Goal: Task Accomplishment & Management: Manage account settings

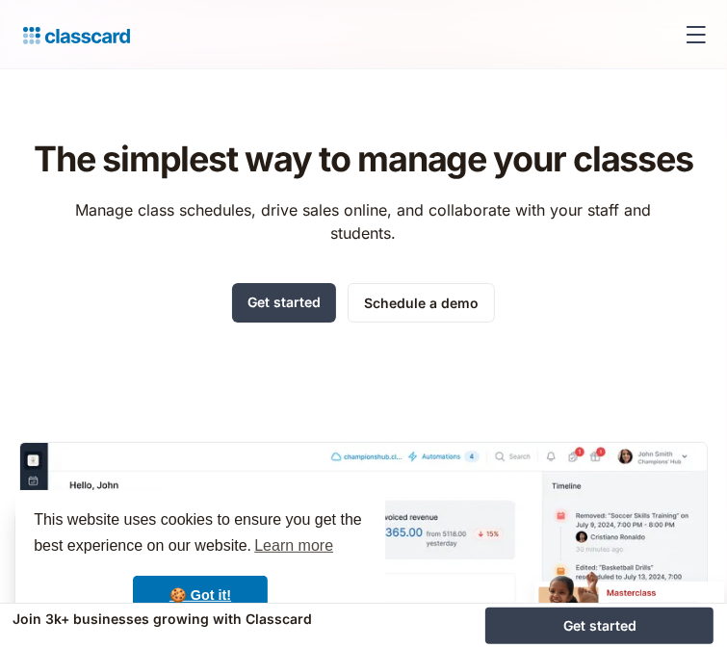
click at [683, 31] on div "menu" at bounding box center [696, 35] width 46 height 46
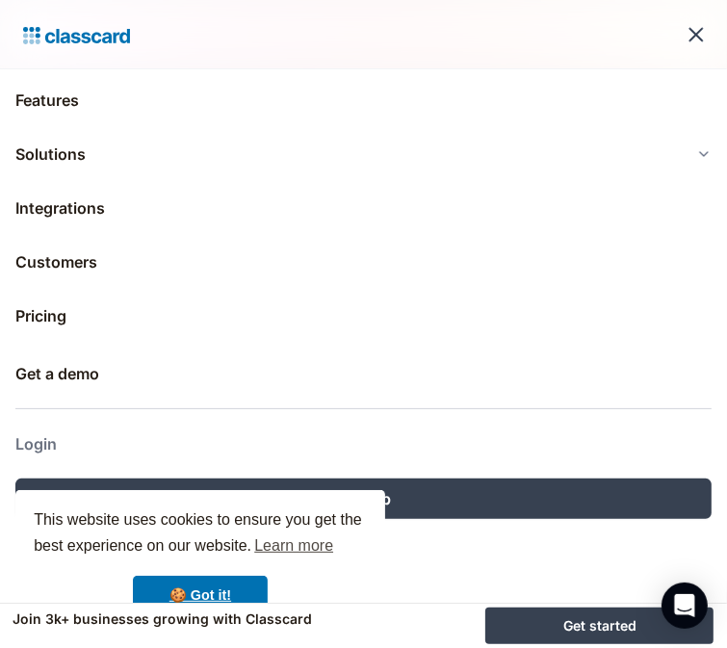
click at [48, 439] on link "Login" at bounding box center [363, 444] width 697 height 46
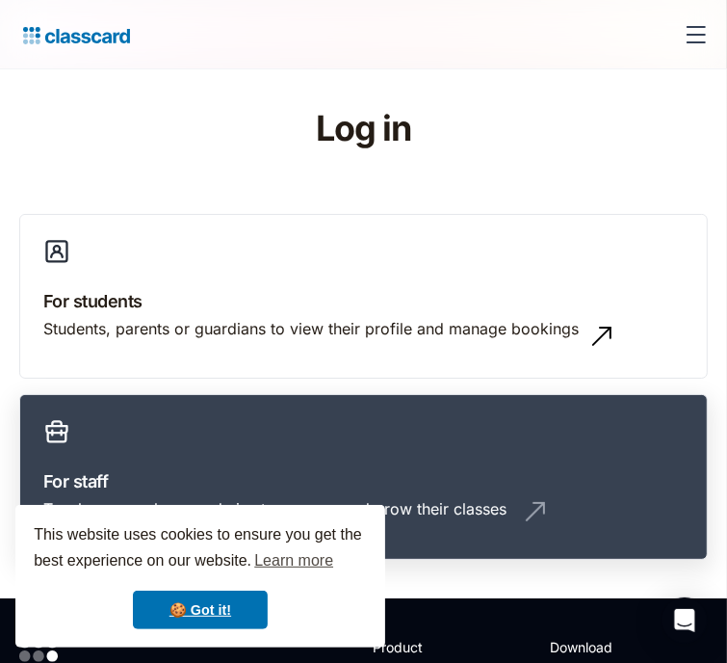
click at [513, 468] on h3 "For staff" at bounding box center [363, 481] width 641 height 26
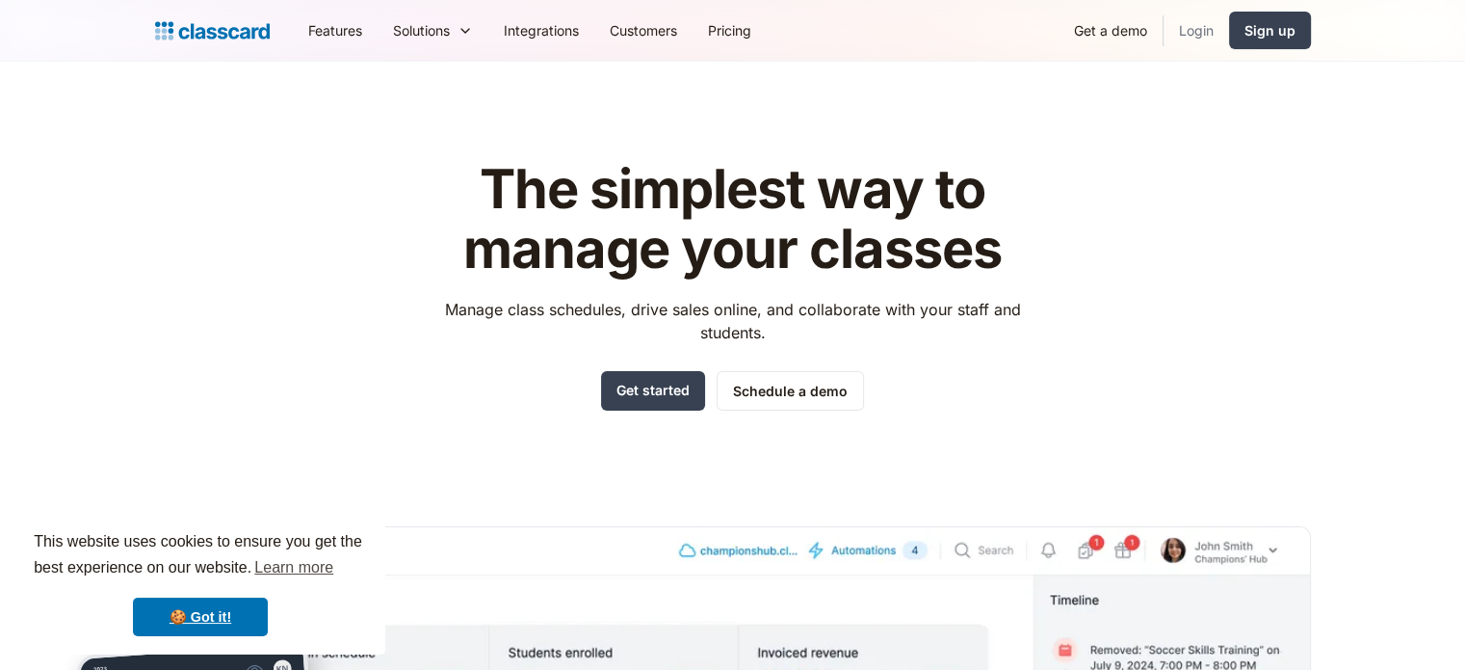
click at [1205, 26] on link "Login" at bounding box center [1197, 30] width 66 height 43
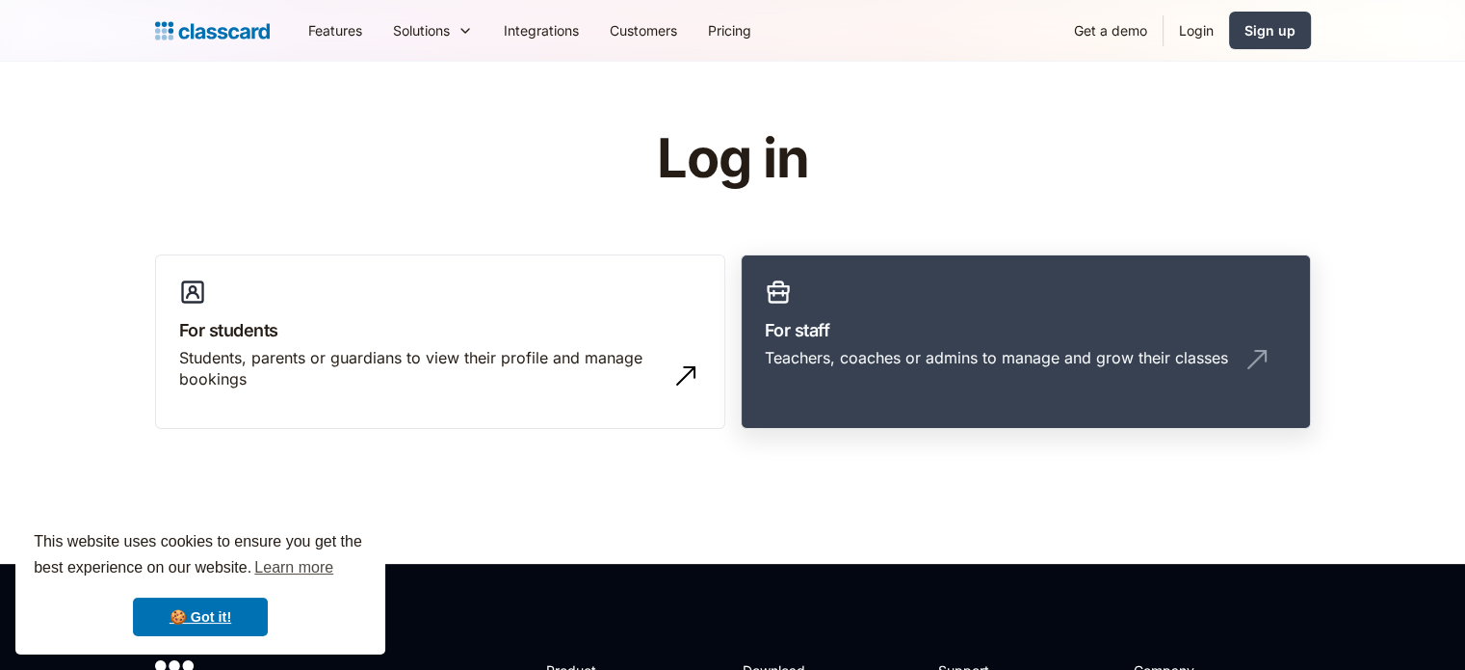
click at [1053, 327] on h3 "For staff" at bounding box center [1026, 330] width 522 height 26
